Goal: Task Accomplishment & Management: Use online tool/utility

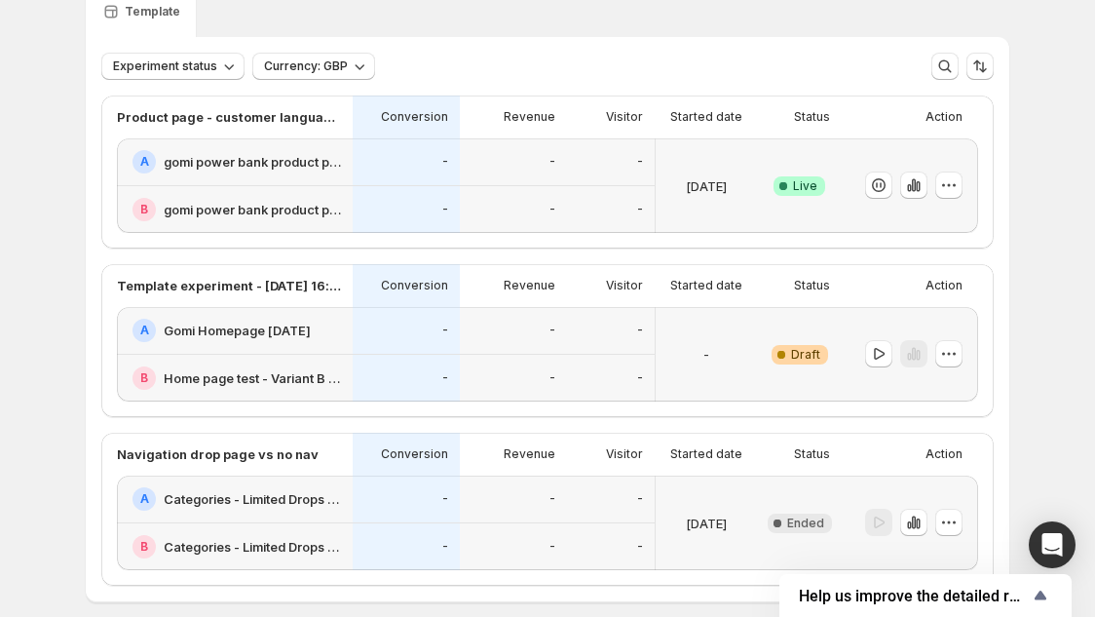
scroll to position [179, 0]
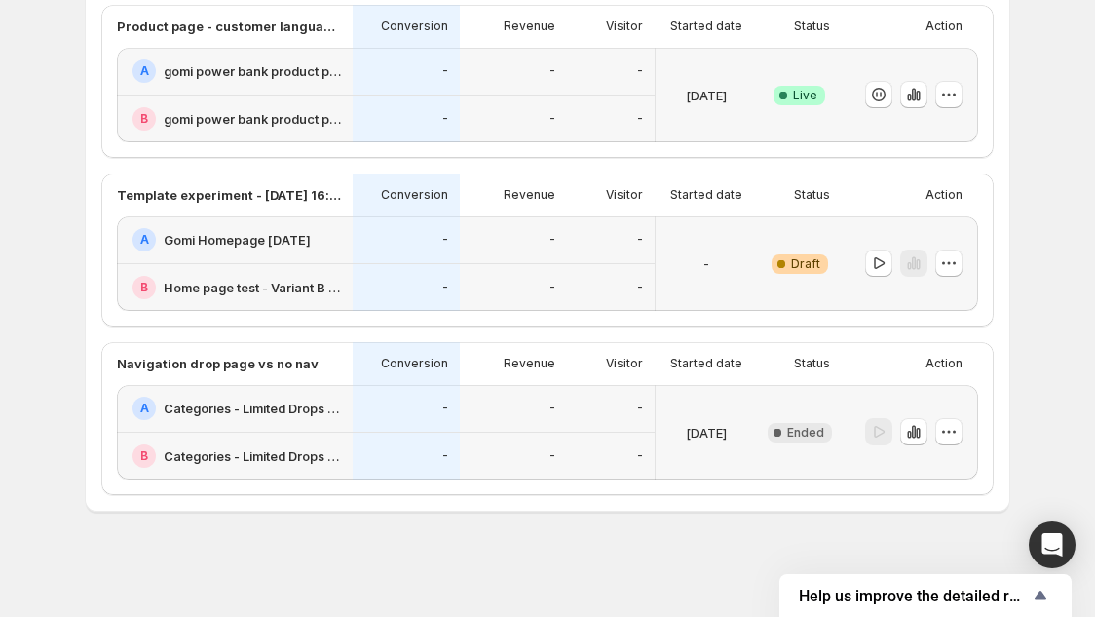
click at [579, 75] on div "-" at bounding box center [611, 70] width 64 height 23
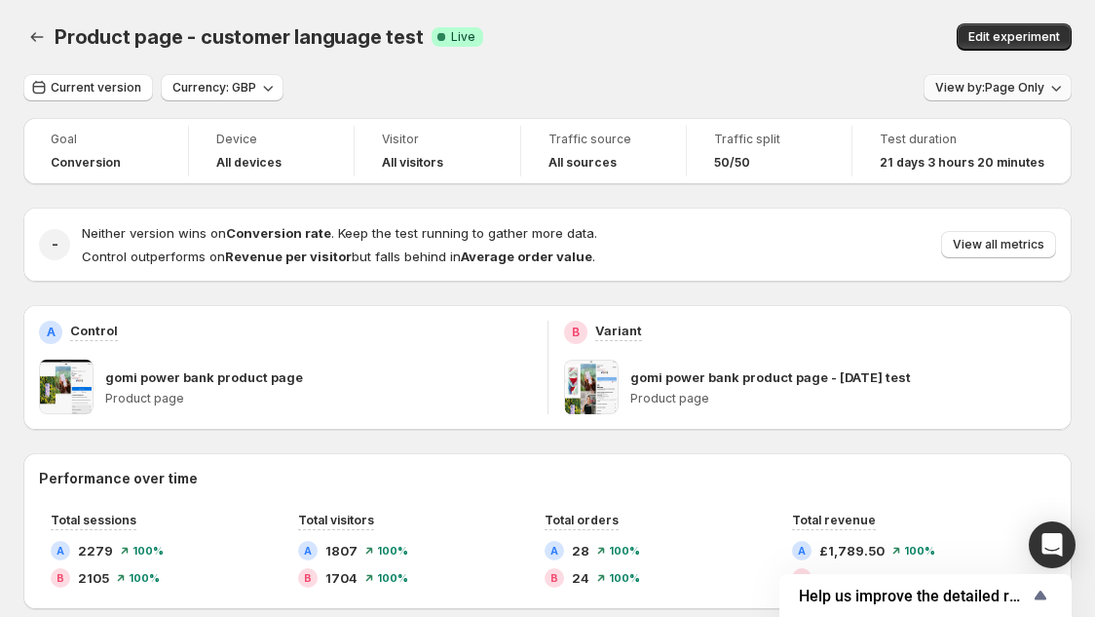
click at [1018, 84] on span "View by: Page Only" at bounding box center [989, 88] width 109 height 16
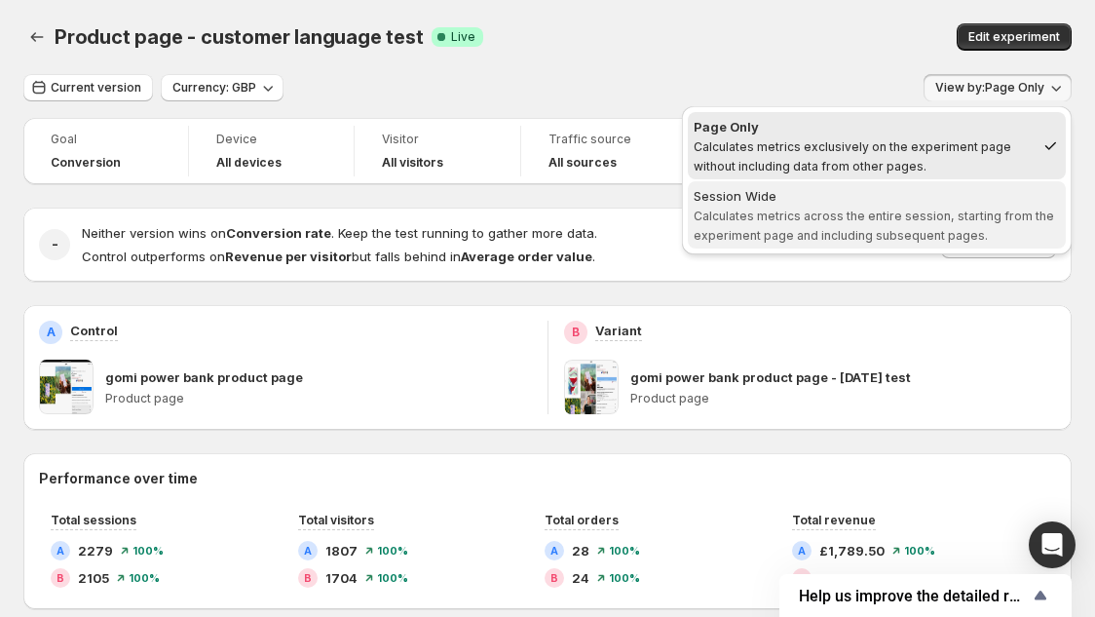
click at [968, 223] on span "Session Wide Calculates metrics across the entire session, starting from the ex…" at bounding box center [877, 215] width 366 height 58
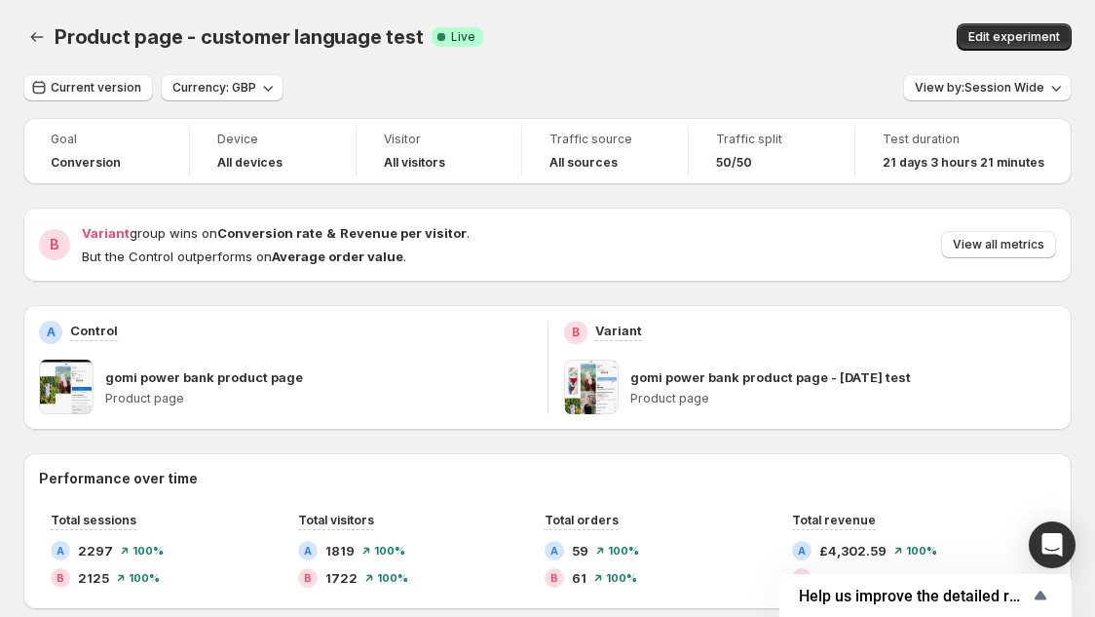
click at [641, 57] on div "Product page - customer language test. This page is ready Product page - custom…" at bounding box center [547, 37] width 1048 height 74
click at [36, 33] on icon "Back" at bounding box center [36, 36] width 19 height 19
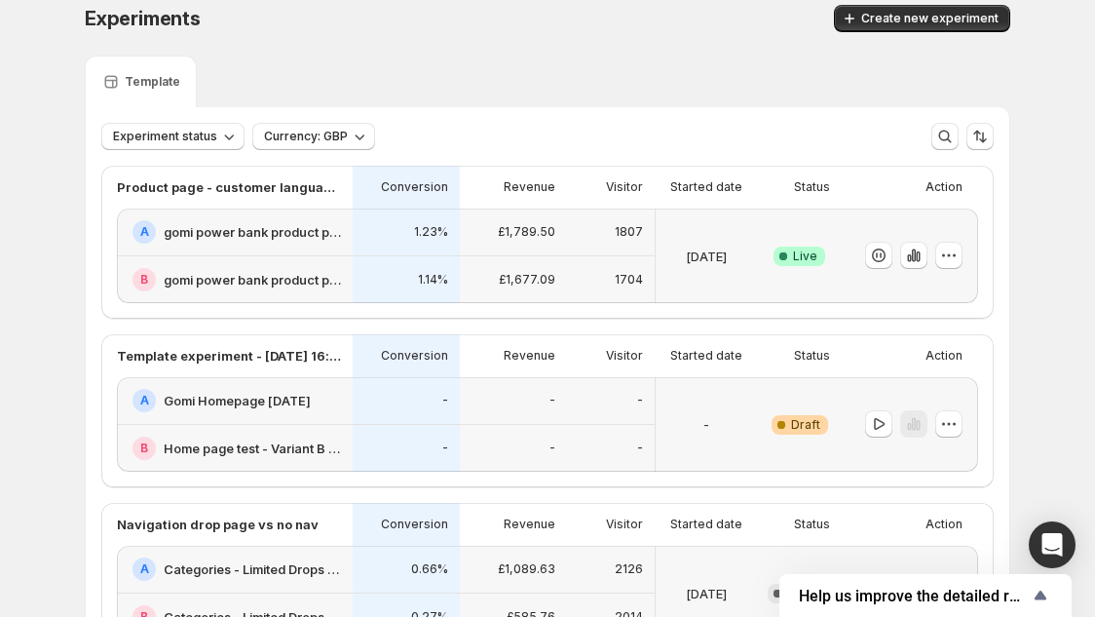
scroll to position [14, 0]
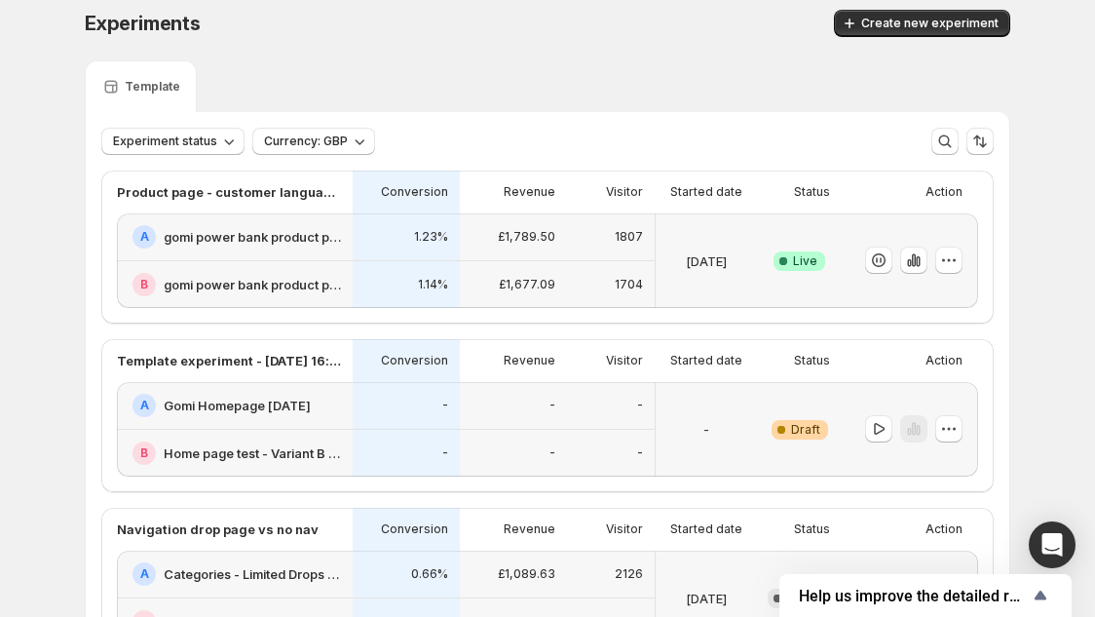
click at [292, 10] on div "Experiments" at bounding box center [297, 23] width 425 height 27
click at [574, 132] on div "Experiment status Currency: GBP More views More views Create new view" at bounding box center [547, 141] width 892 height 27
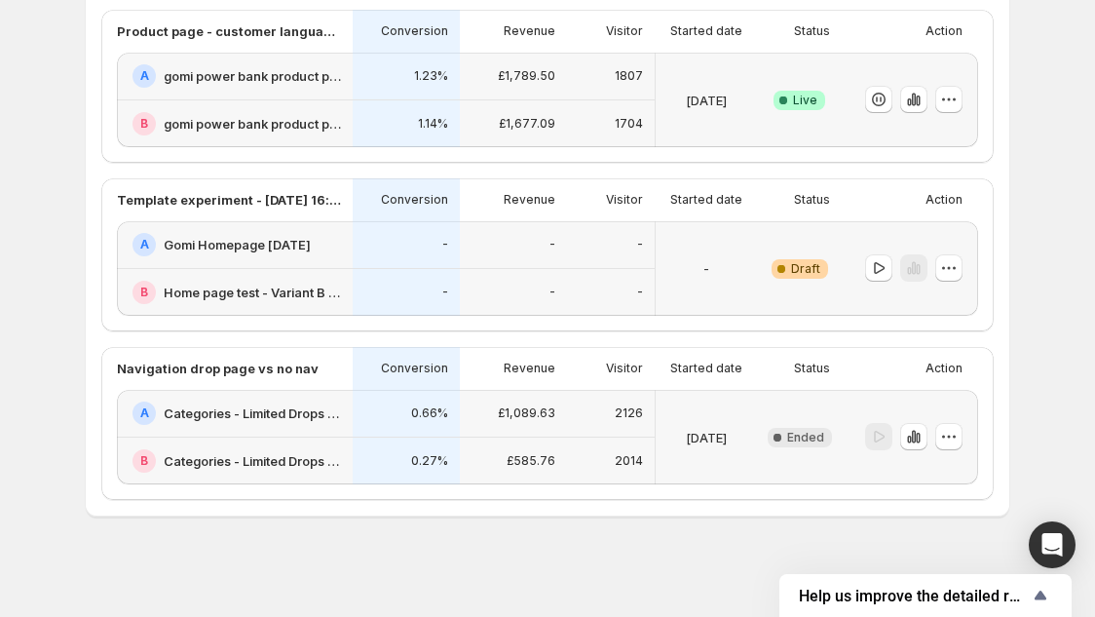
scroll to position [179, 0]
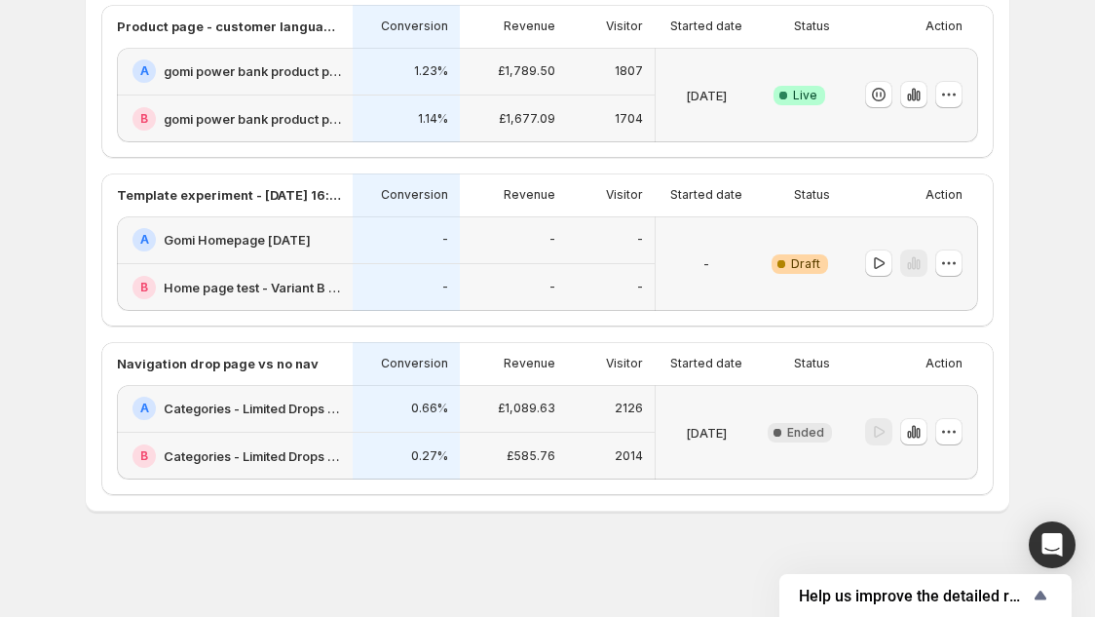
click at [75, 52] on div "Experiments. This page is ready Experiments Create new experiment Template Expe…" at bounding box center [547, 219] width 972 height 796
